Goal: Task Accomplishment & Management: Use online tool/utility

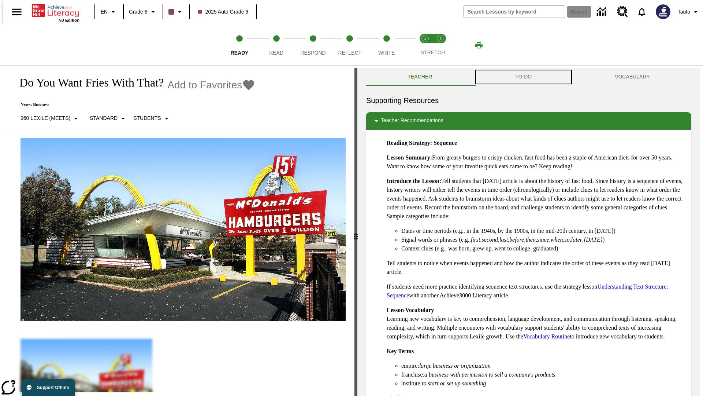
click at [524, 77] on button "TO-DO" at bounding box center [524, 77] width 100 height 18
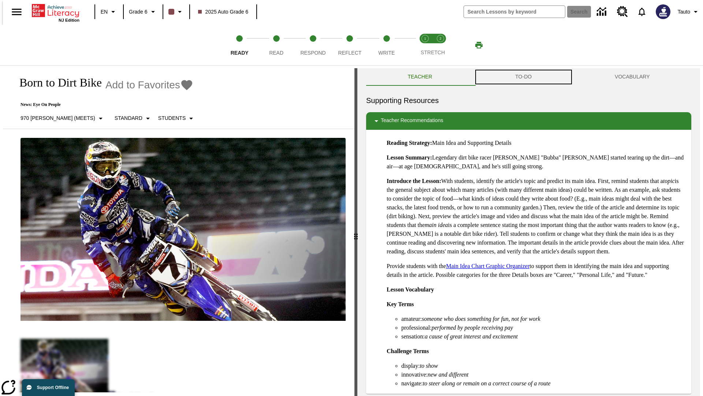
click at [524, 77] on button "TO-DO" at bounding box center [524, 77] width 100 height 18
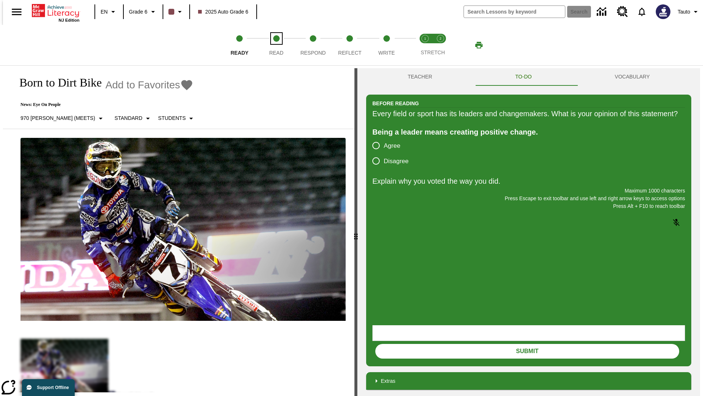
click at [276, 45] on span "Read" at bounding box center [276, 49] width 14 height 13
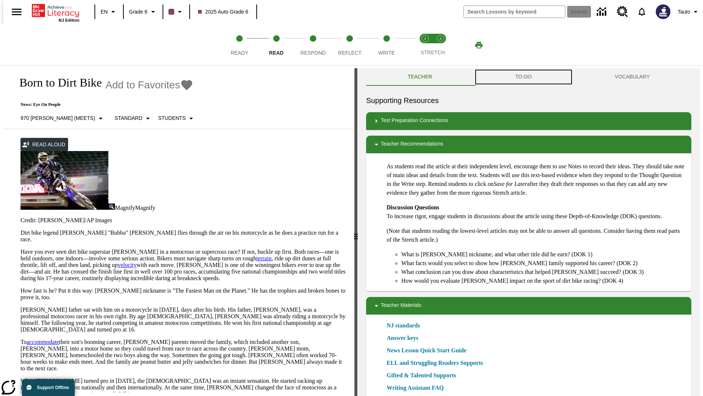
scroll to position [0, 0]
click at [524, 77] on button "TO-DO" at bounding box center [524, 77] width 100 height 18
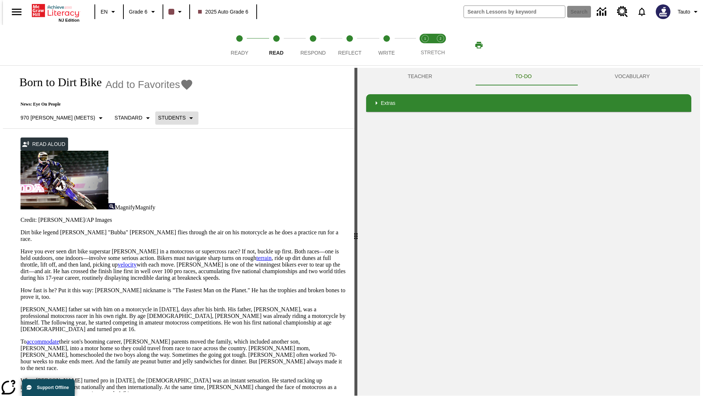
click at [158, 118] on p "Students" at bounding box center [171, 118] width 27 height 8
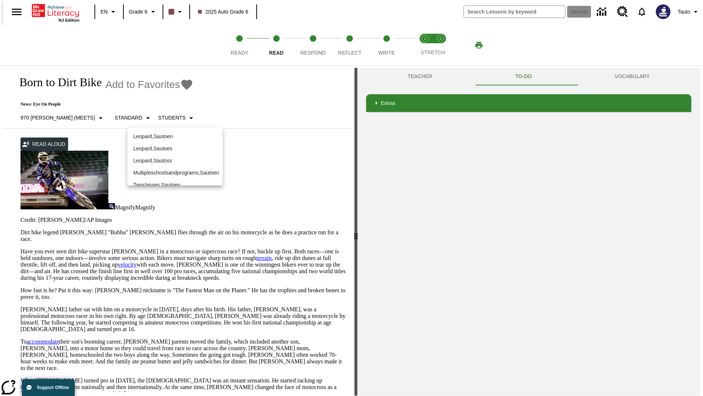
click at [169, 133] on p "Leopard , Sautoen" at bounding box center [175, 137] width 84 height 8
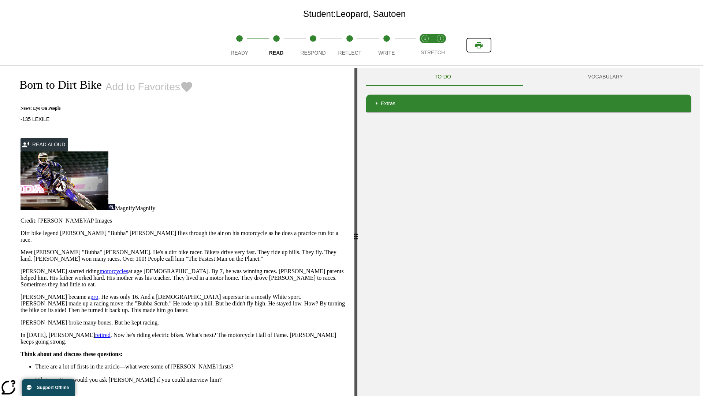
click at [479, 45] on icon "Print" at bounding box center [478, 45] width 7 height 7
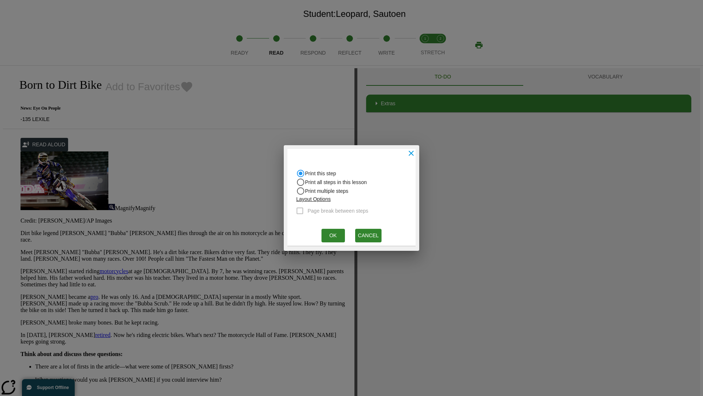
click at [301, 182] on input "Print all steps in this lesson" at bounding box center [300, 182] width 9 height 9
radio input "true"
radio input "false"
checkbox input "true"
click at [333, 235] on button "Ok" at bounding box center [333, 236] width 23 height 14
